Goal: Task Accomplishment & Management: Complete application form

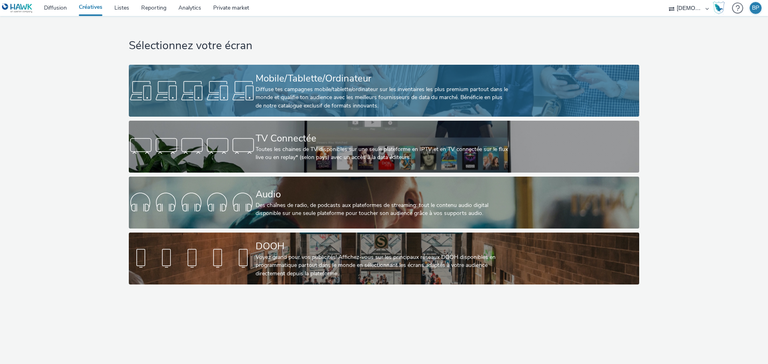
click at [338, 89] on div "Diffuse tes campagnes mobile/tablette/ordinateur sur les inventaires les plus p…" at bounding box center [381, 98] width 253 height 24
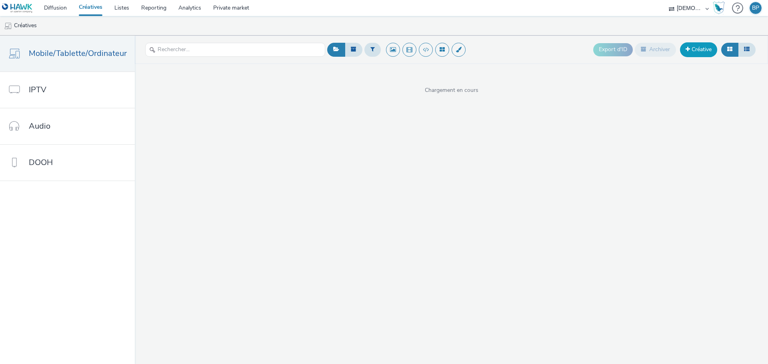
click at [695, 46] on link "Créative" at bounding box center [698, 49] width 37 height 14
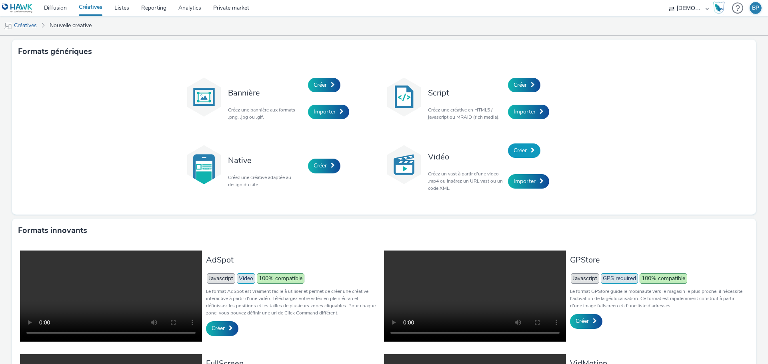
click at [524, 158] on link "Créer" at bounding box center [524, 151] width 32 height 14
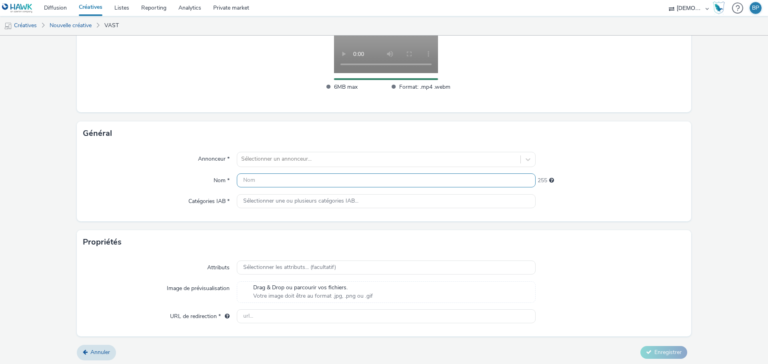
scroll to position [146, 0]
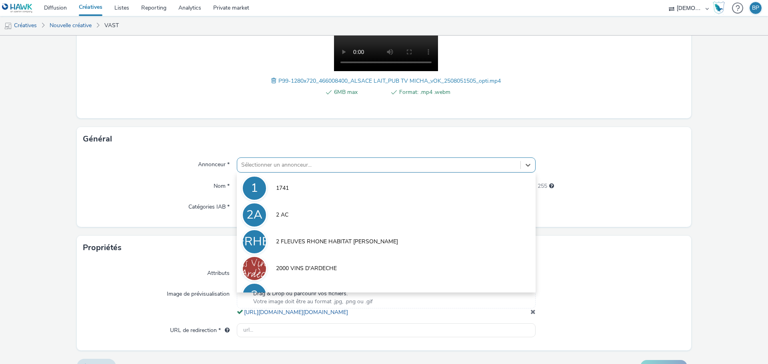
click at [303, 159] on div "Sélectionner un annonceur..." at bounding box center [378, 165] width 283 height 13
click at [303, 165] on div at bounding box center [378, 165] width 275 height 10
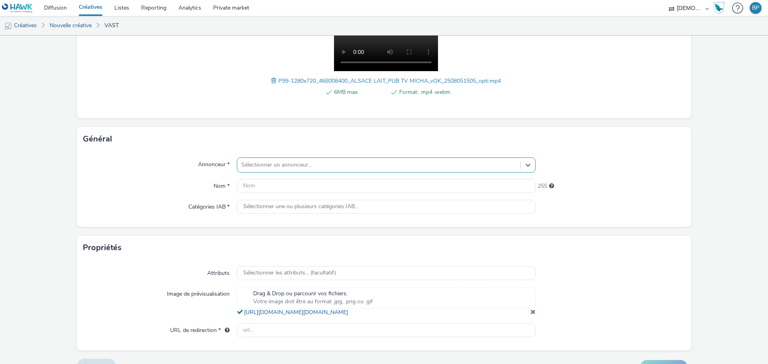
click at [304, 166] on div at bounding box center [378, 165] width 275 height 10
click at [269, 167] on div at bounding box center [378, 165] width 275 height 10
type input "alsace lait"
click at [127, 11] on link "Listes" at bounding box center [121, 8] width 27 height 16
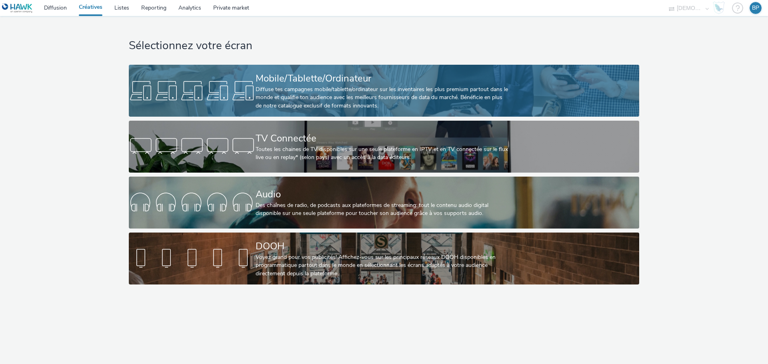
click at [349, 89] on div "Diffuse tes campagnes mobile/tablette/ordinateur sur les inventaires les plus p…" at bounding box center [381, 98] width 253 height 24
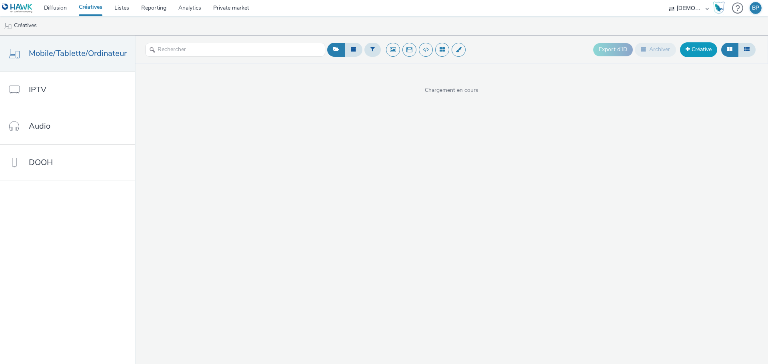
click at [694, 46] on link "Créative" at bounding box center [698, 49] width 37 height 14
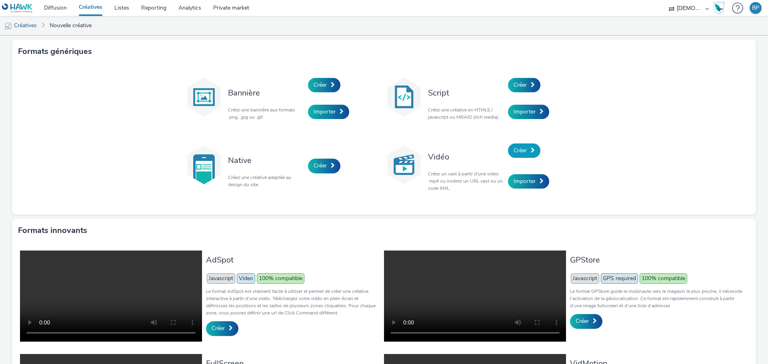
click at [526, 147] on link "Créer" at bounding box center [524, 151] width 32 height 14
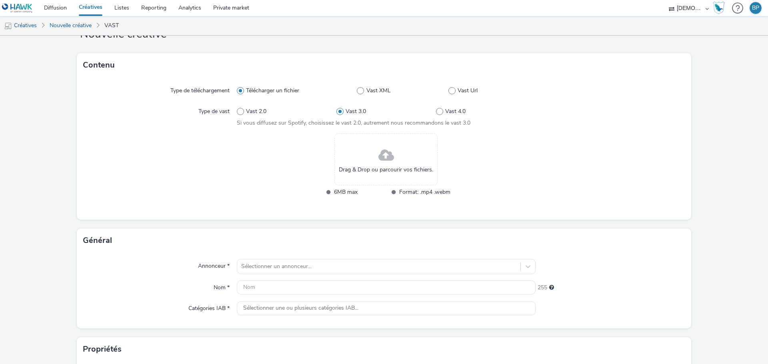
scroll to position [40, 0]
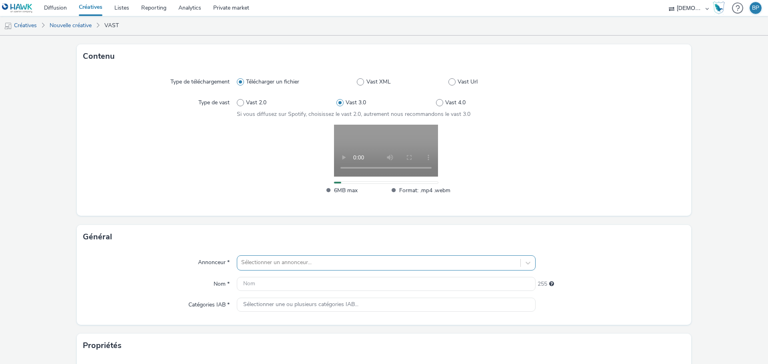
click at [262, 259] on div "Sélectionner un annonceur..." at bounding box center [386, 262] width 299 height 15
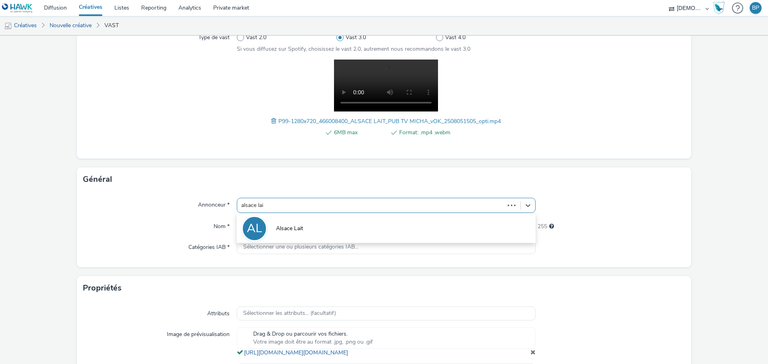
type input "alsace lait"
click at [450, 219] on li "AL Alsace Lait" at bounding box center [386, 228] width 299 height 27
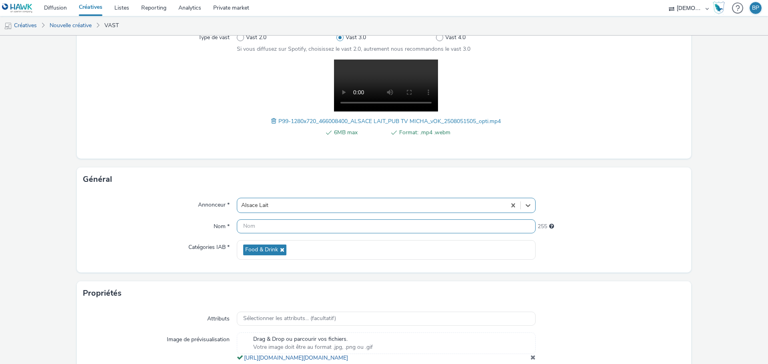
click at [366, 233] on input "text" at bounding box center [386, 226] width 299 height 14
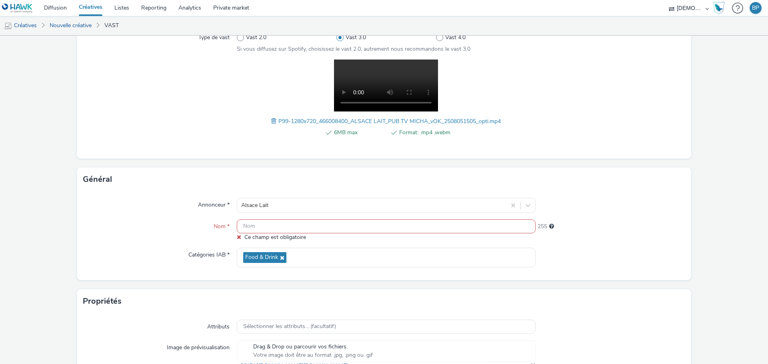
paste input "1280x720_micha"
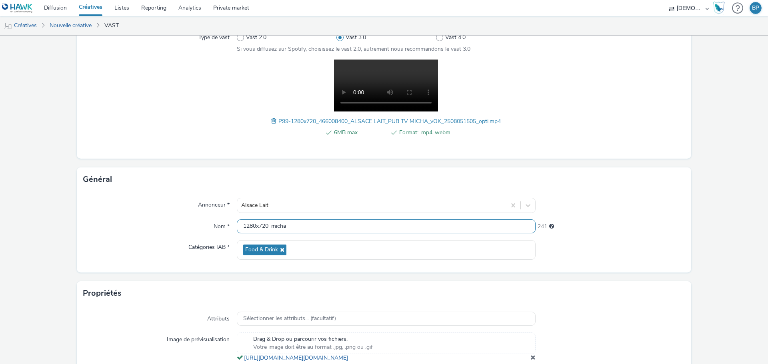
type input "1280x720_micha"
click at [650, 241] on div at bounding box center [610, 250] width 150 height 20
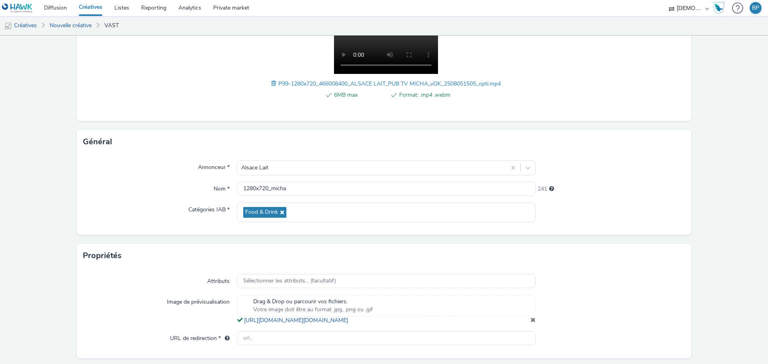
scroll to position [175, 0]
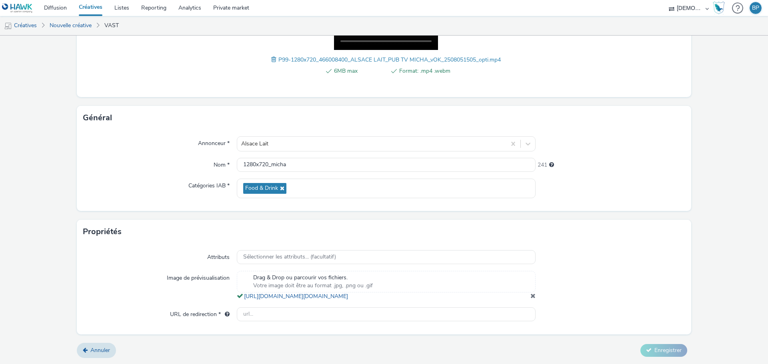
click at [530, 298] on span at bounding box center [532, 296] width 5 height 6
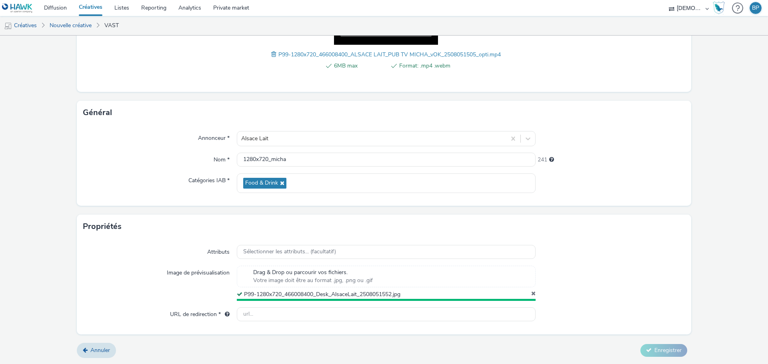
scroll to position [170, 0]
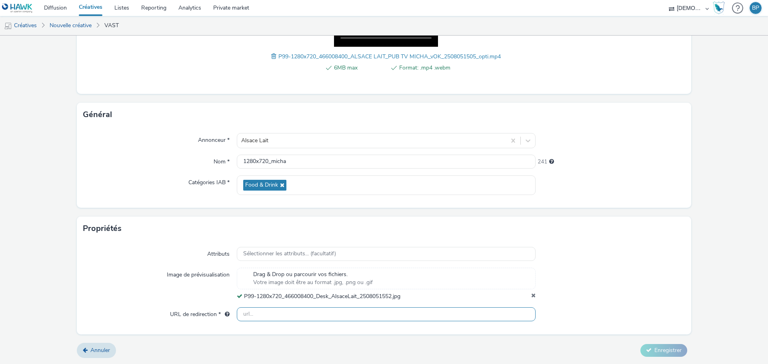
drag, startPoint x: 267, startPoint y: 314, endPoint x: 394, endPoint y: 313, distance: 126.7
click at [267, 314] on input "text" at bounding box center [386, 314] width 299 height 14
paste input "https://www.alsace-lait.com/micha?utm_source=ADN&utm_campaign=466008300&utm_med…"
type input "https://www.alsace-lait.com/micha?utm_source=ADN&utm_campaign=466008300&utm_med…"
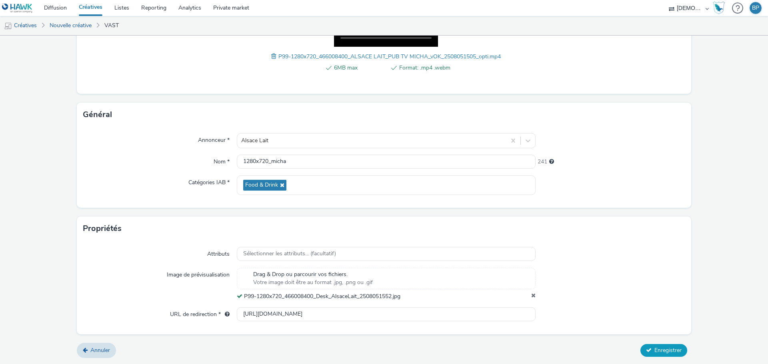
click at [656, 353] on span "Enregistrer" at bounding box center [667, 351] width 27 height 8
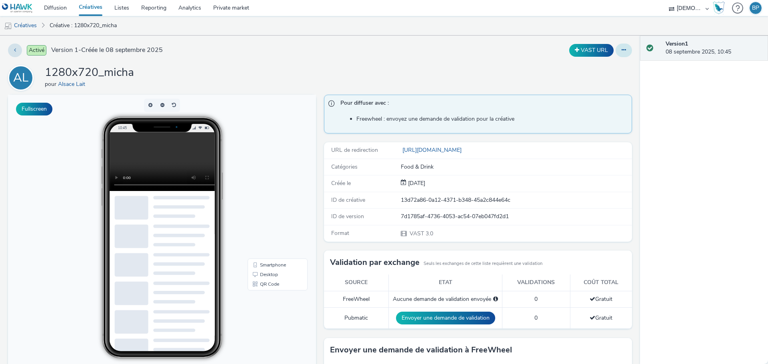
click at [621, 48] on icon at bounding box center [623, 50] width 4 height 6
click at [588, 63] on link "Modifier" at bounding box center [602, 66] width 60 height 16
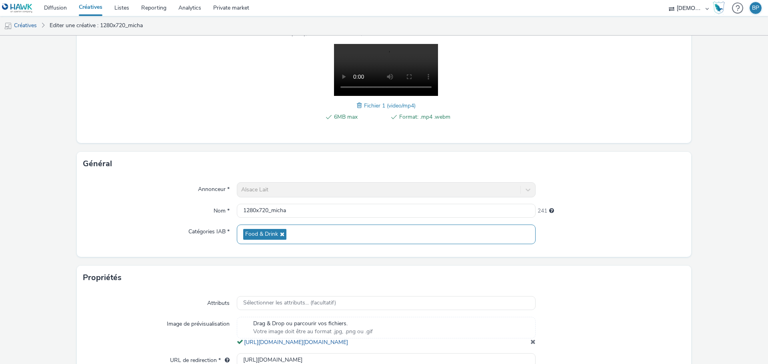
scroll to position [175, 0]
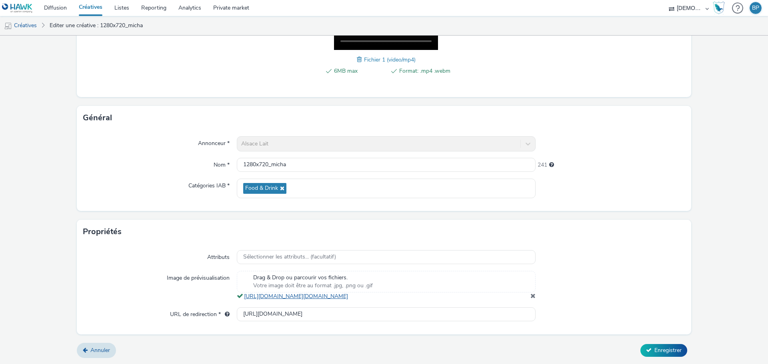
click at [351, 293] on link "https://tabmo-cdn.s3.eu-west-1.amazonaws.com/hawk.tabmo.io/organizations/38dc92…" at bounding box center [297, 297] width 107 height 8
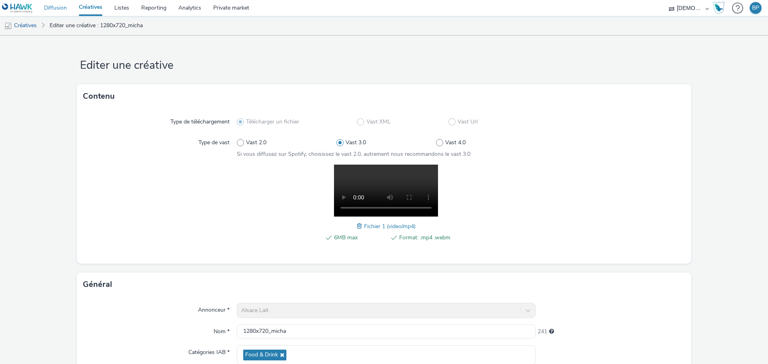
click at [63, 10] on link "Diffusion" at bounding box center [55, 8] width 35 height 16
